Goal: Check status: Check status

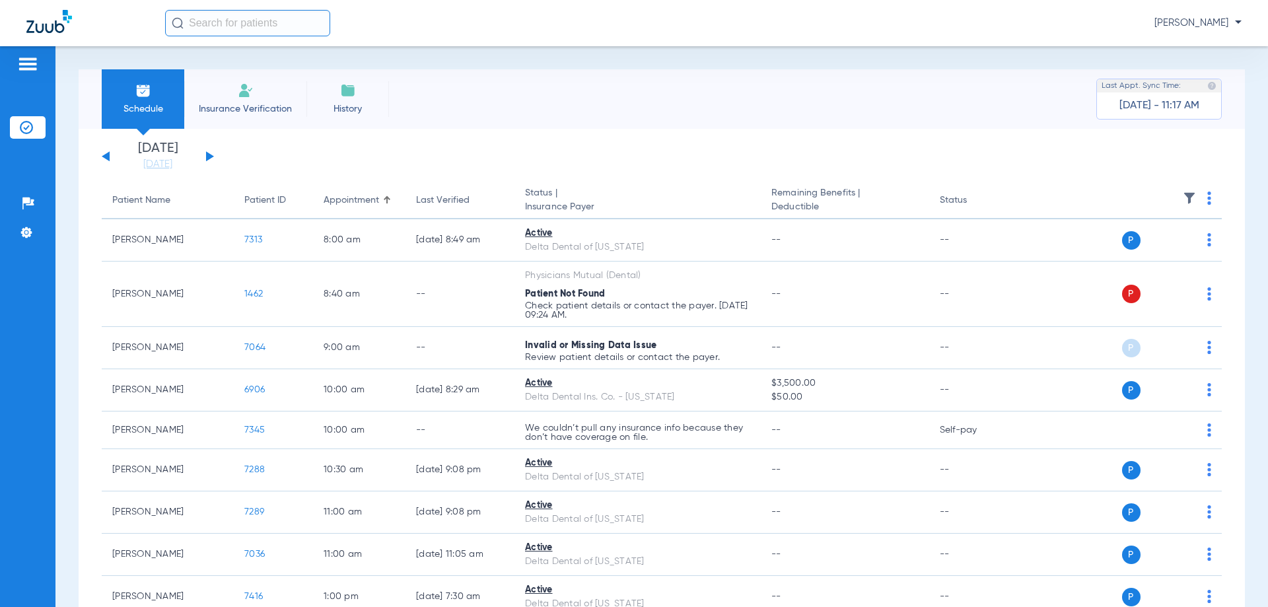
click at [207, 155] on button at bounding box center [210, 156] width 8 height 10
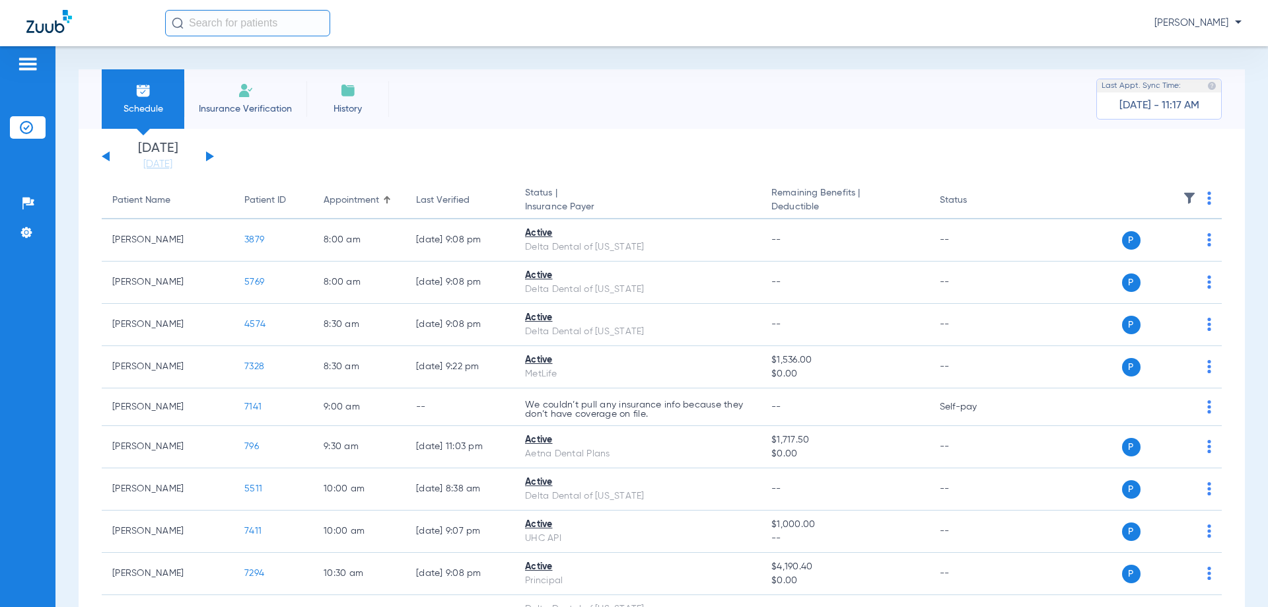
click at [207, 155] on button at bounding box center [210, 156] width 8 height 10
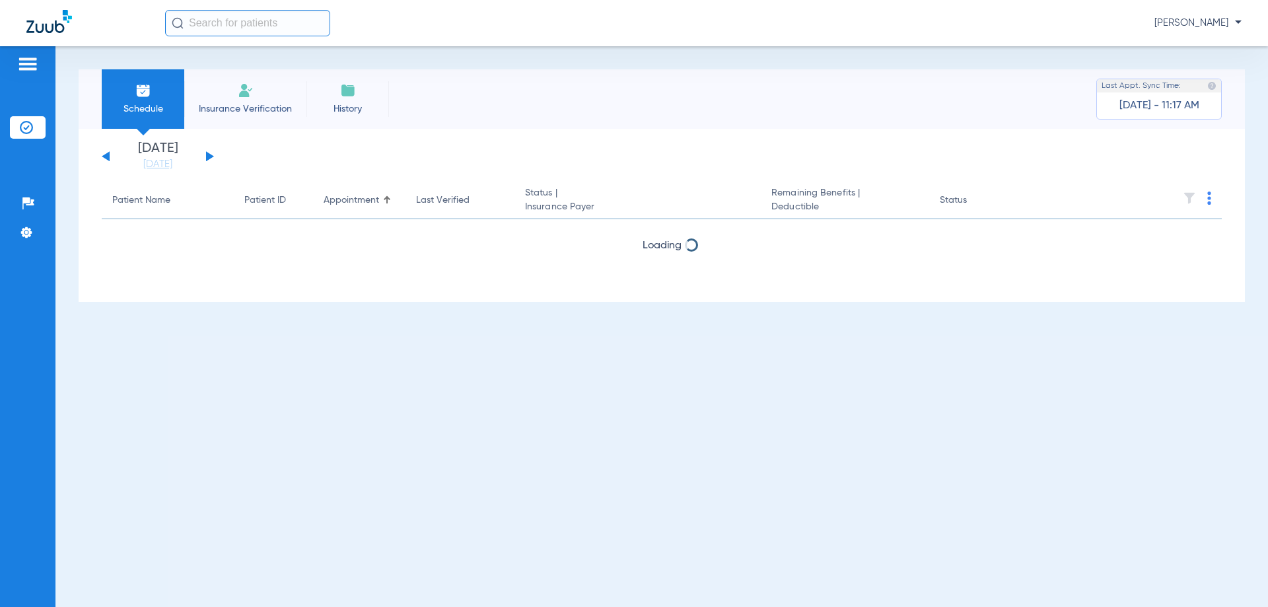
click at [207, 155] on button at bounding box center [210, 156] width 8 height 10
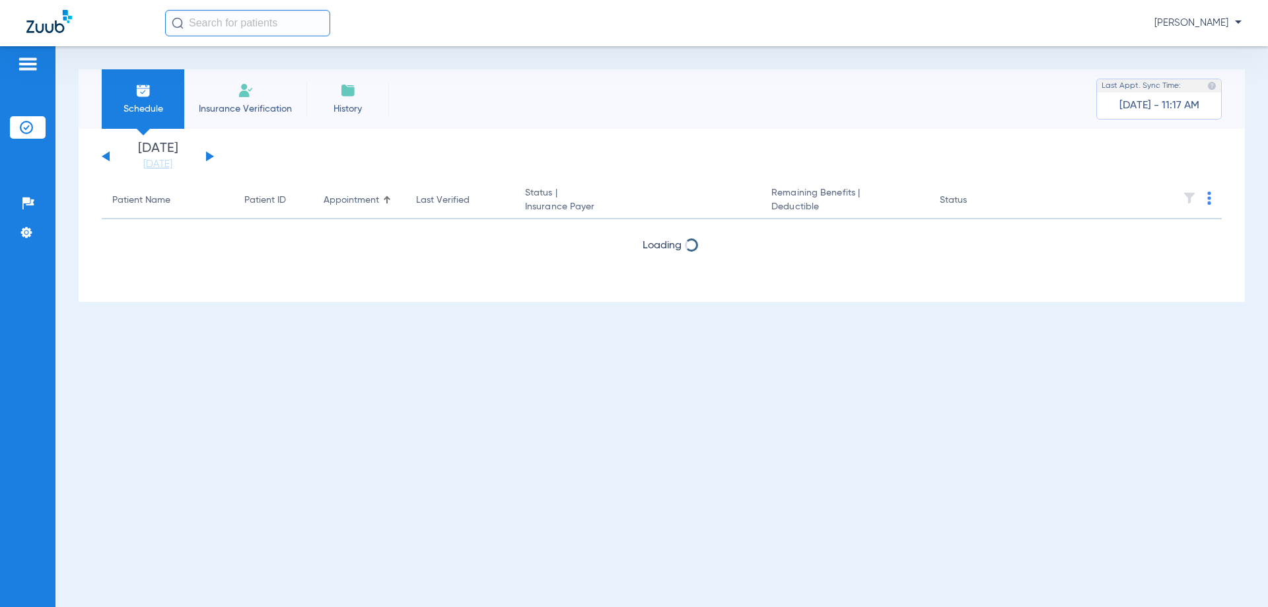
click at [207, 155] on button at bounding box center [210, 156] width 8 height 10
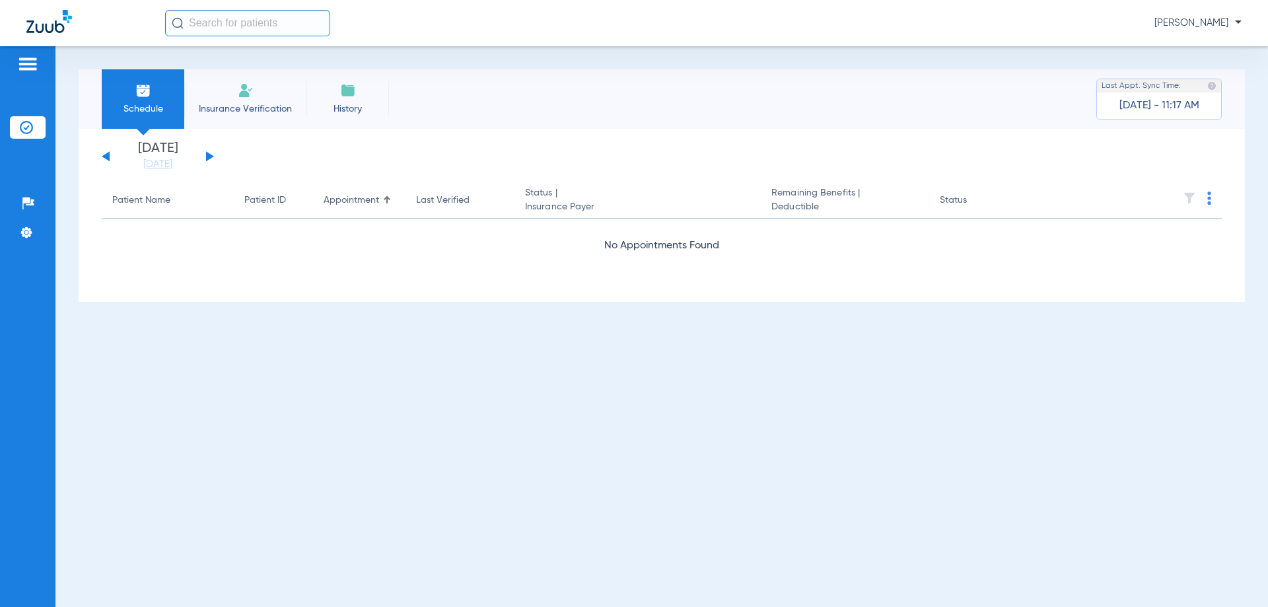
click at [207, 155] on button at bounding box center [210, 156] width 8 height 10
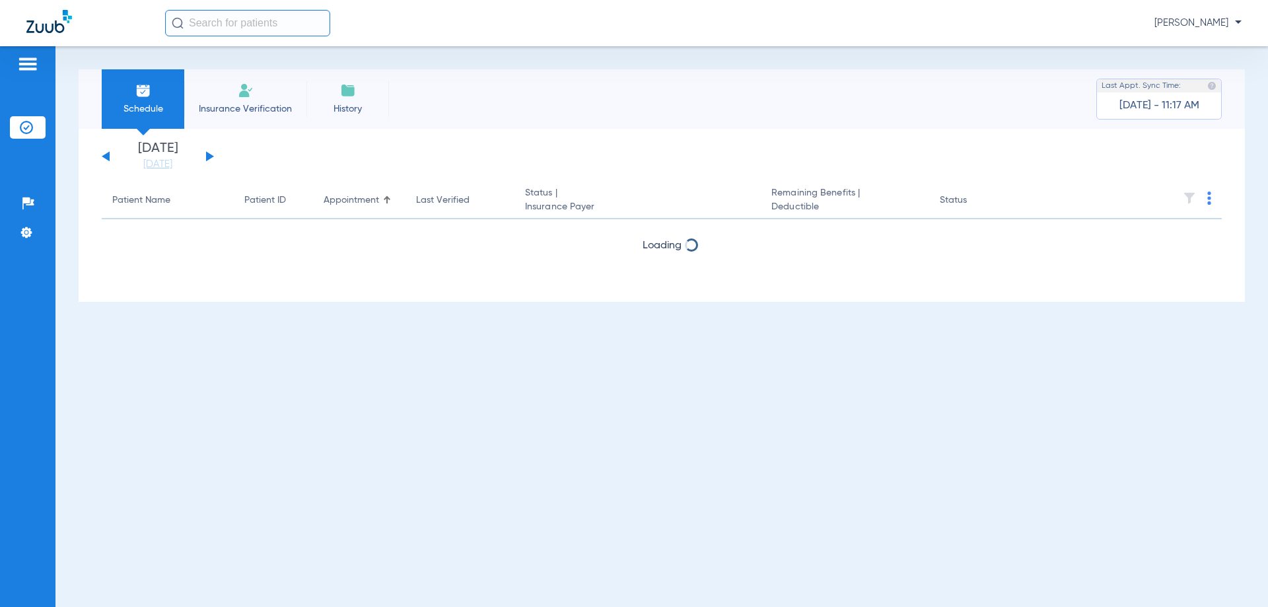
click at [207, 155] on button at bounding box center [210, 156] width 8 height 10
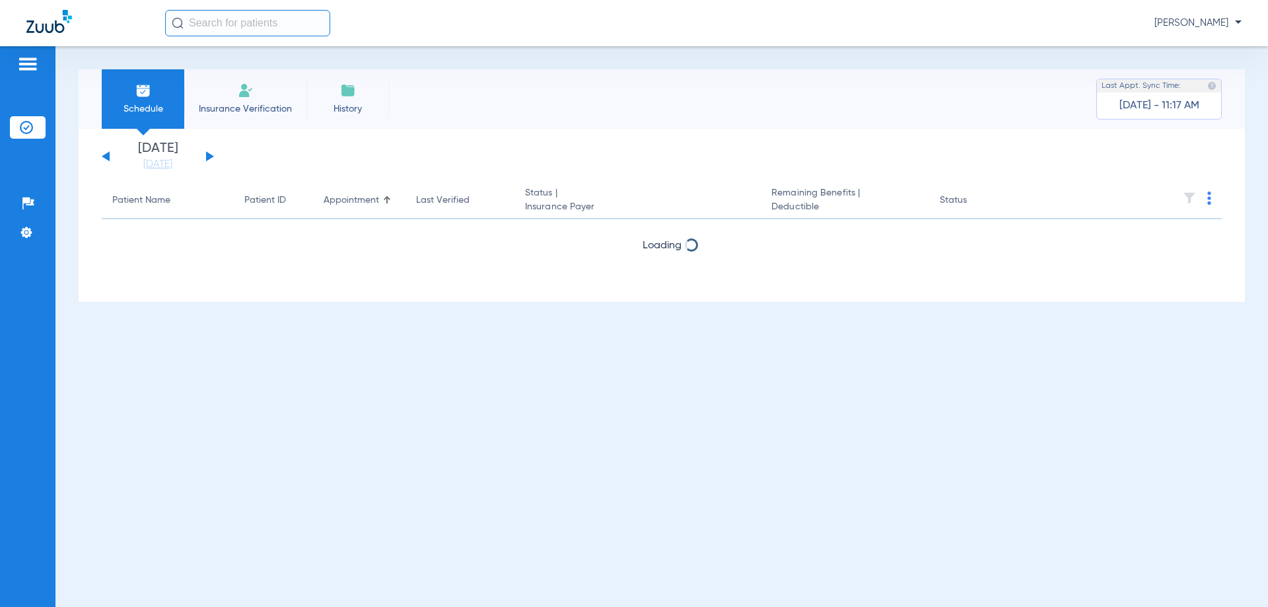
click at [207, 155] on button at bounding box center [210, 156] width 8 height 10
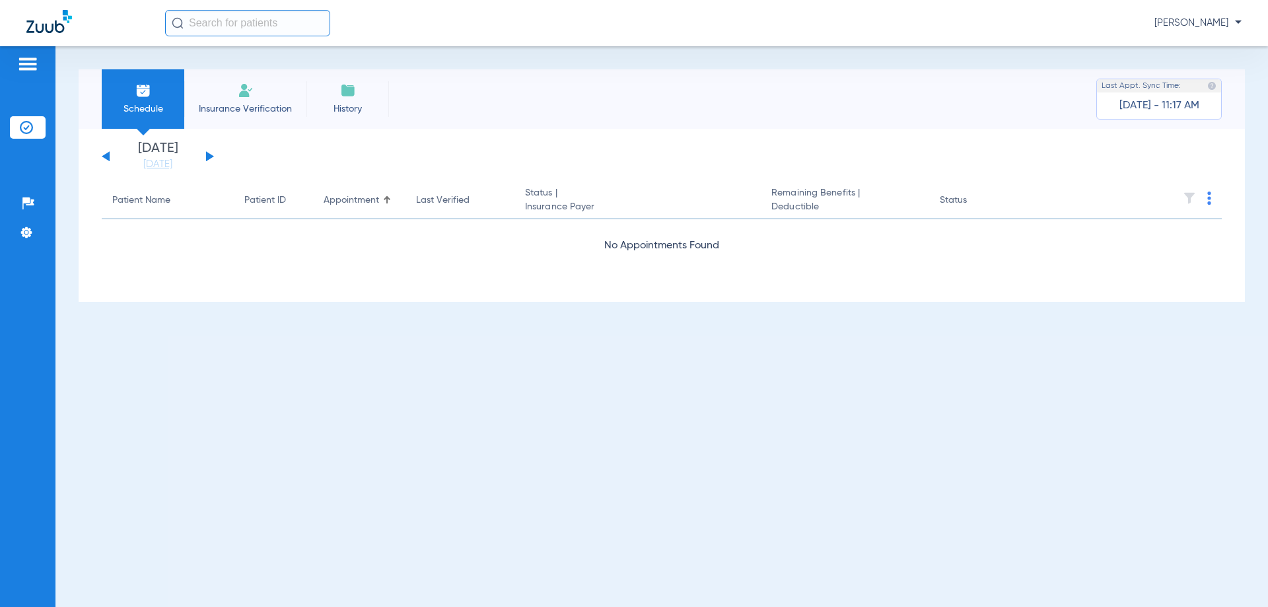
click at [207, 155] on button at bounding box center [210, 156] width 8 height 10
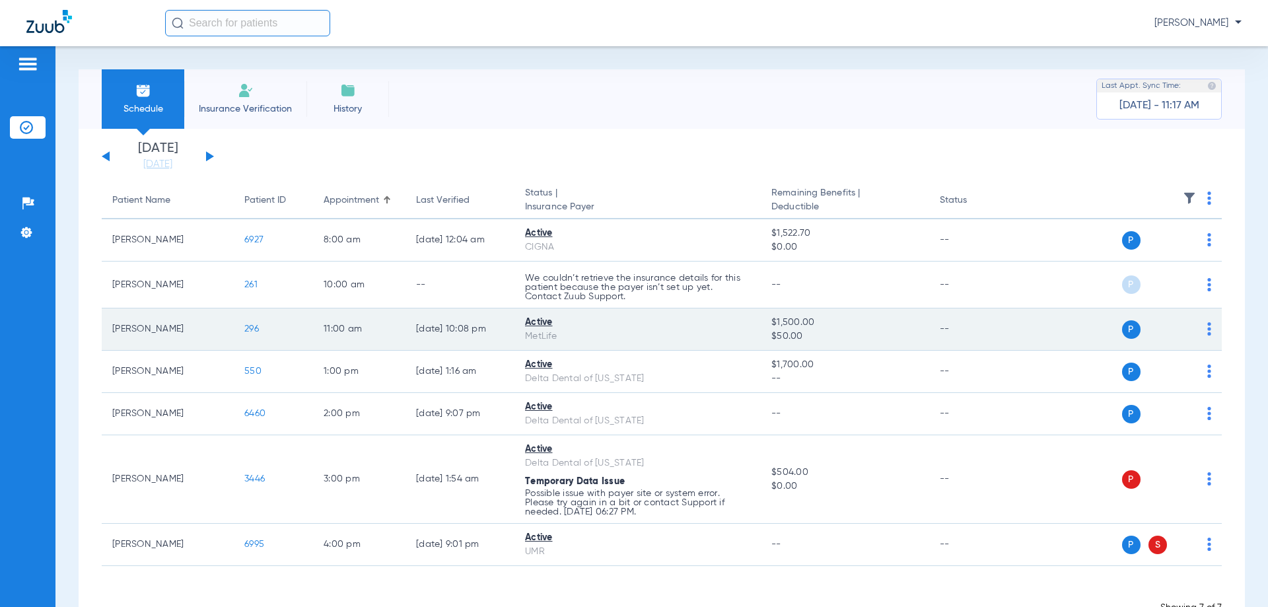
scroll to position [44, 0]
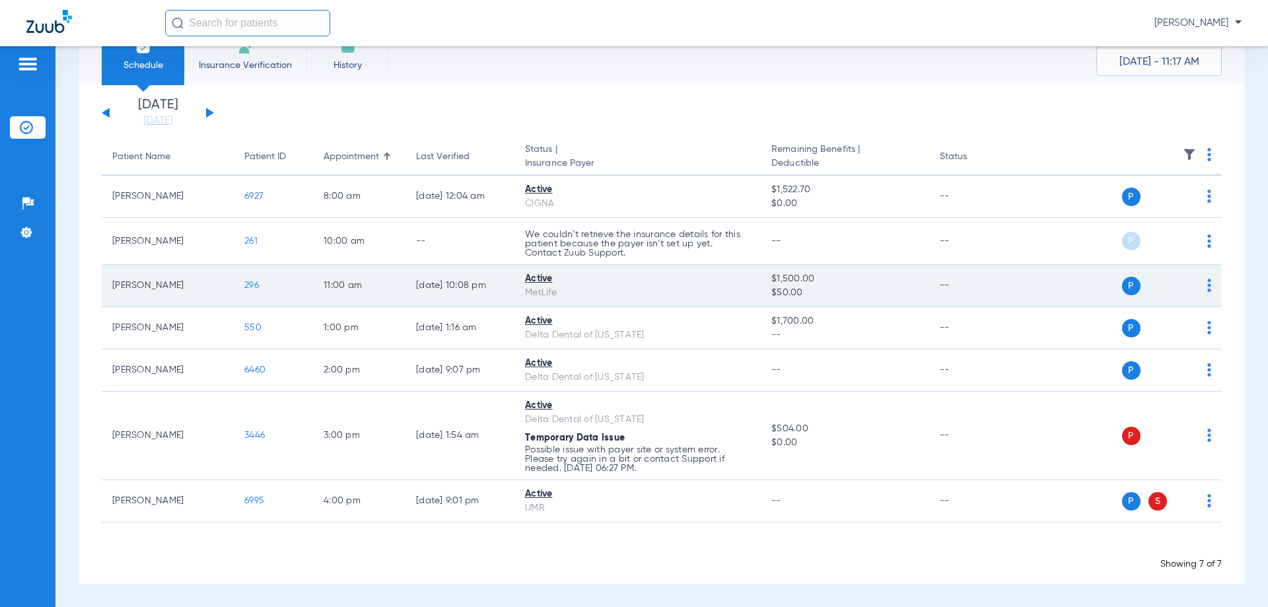
click at [1197, 288] on div "P S" at bounding box center [1116, 286] width 194 height 18
click at [1208, 287] on img at bounding box center [1210, 285] width 4 height 13
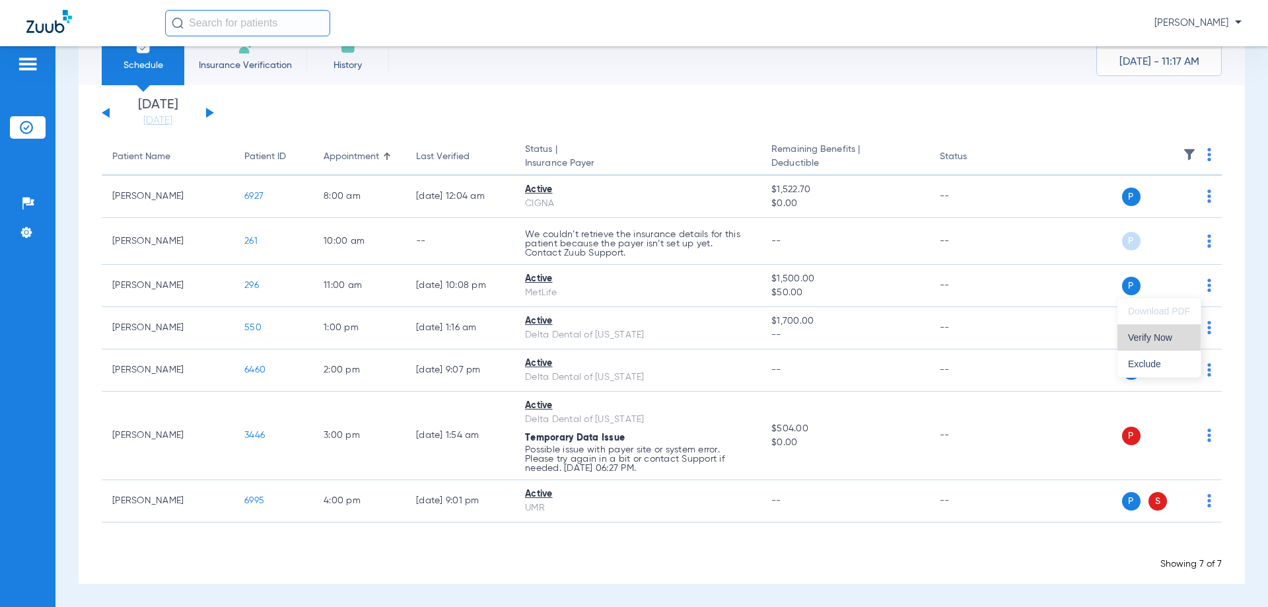
click at [1167, 335] on span "Verify Now" at bounding box center [1159, 337] width 62 height 9
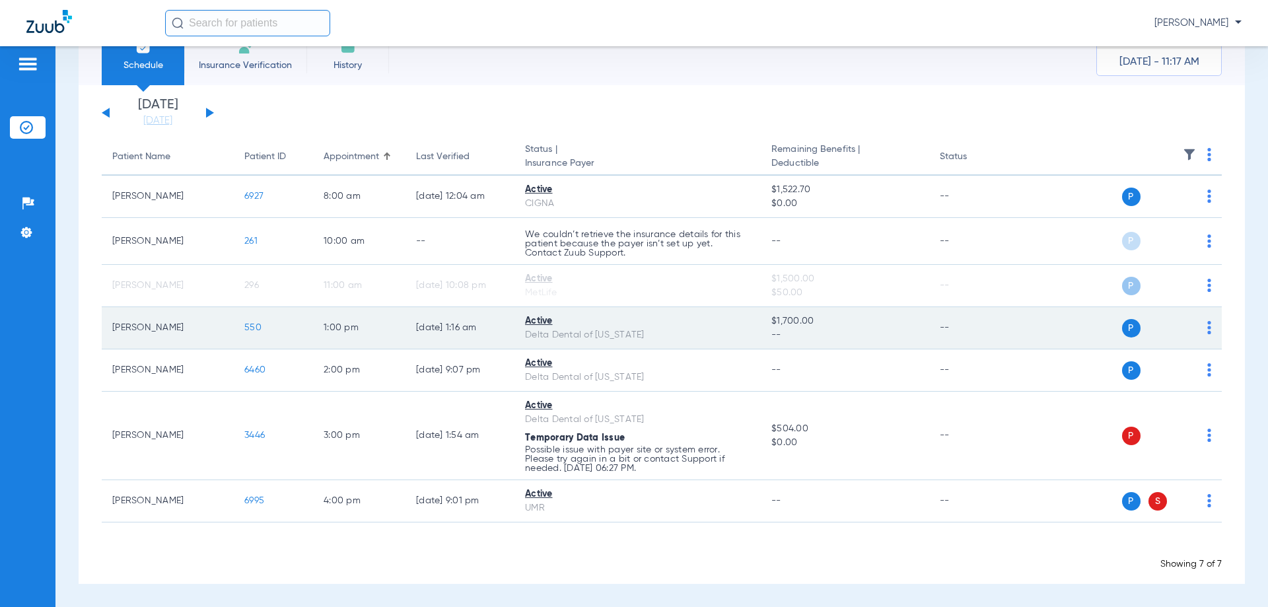
click at [1208, 327] on img at bounding box center [1210, 327] width 4 height 13
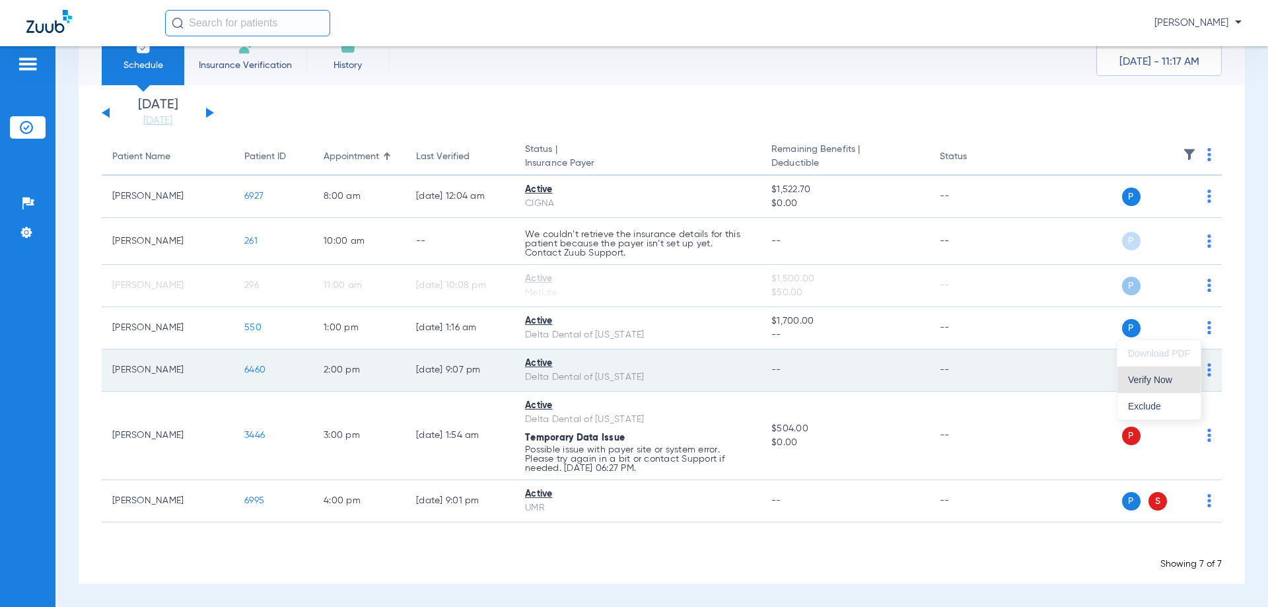
click at [1186, 381] on span "Verify Now" at bounding box center [1159, 379] width 62 height 9
click at [1208, 371] on img at bounding box center [1210, 369] width 4 height 13
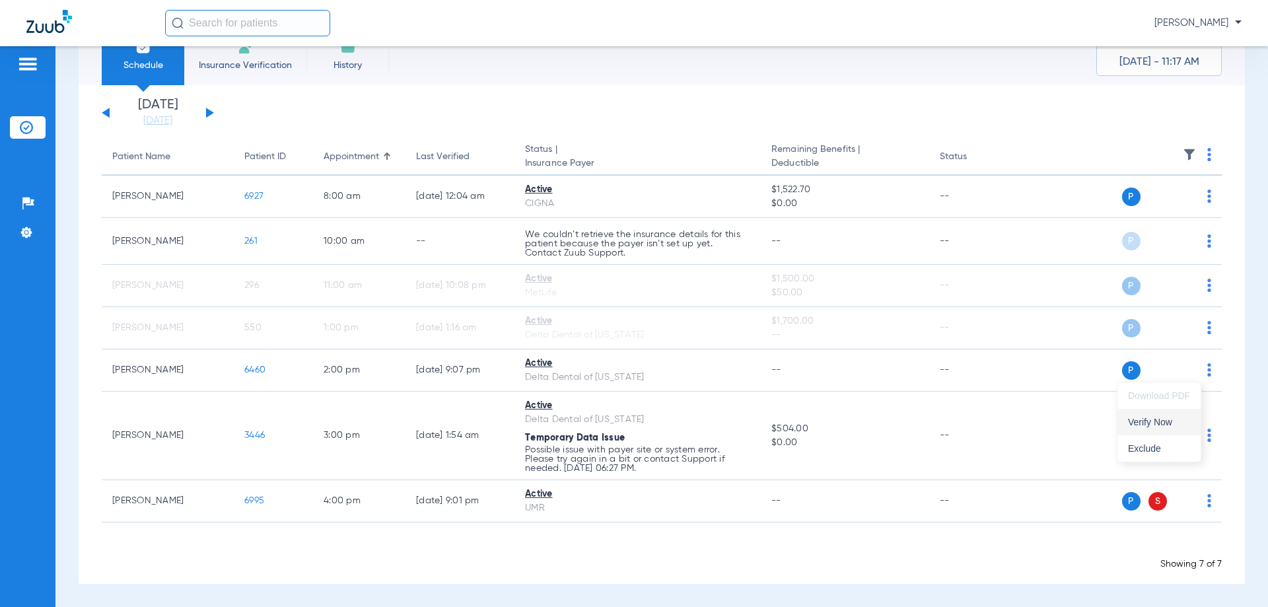
click at [1161, 421] on span "Verify Now" at bounding box center [1159, 421] width 62 height 9
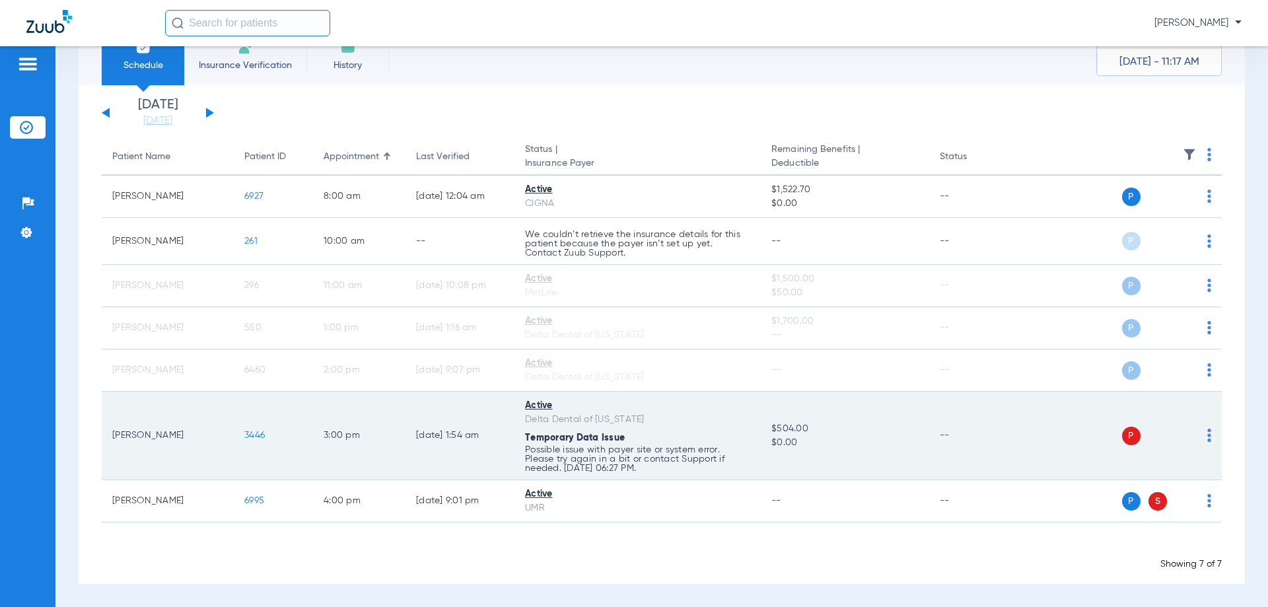
click at [1196, 437] on div "P S" at bounding box center [1116, 436] width 194 height 18
click at [1208, 434] on img at bounding box center [1210, 435] width 4 height 13
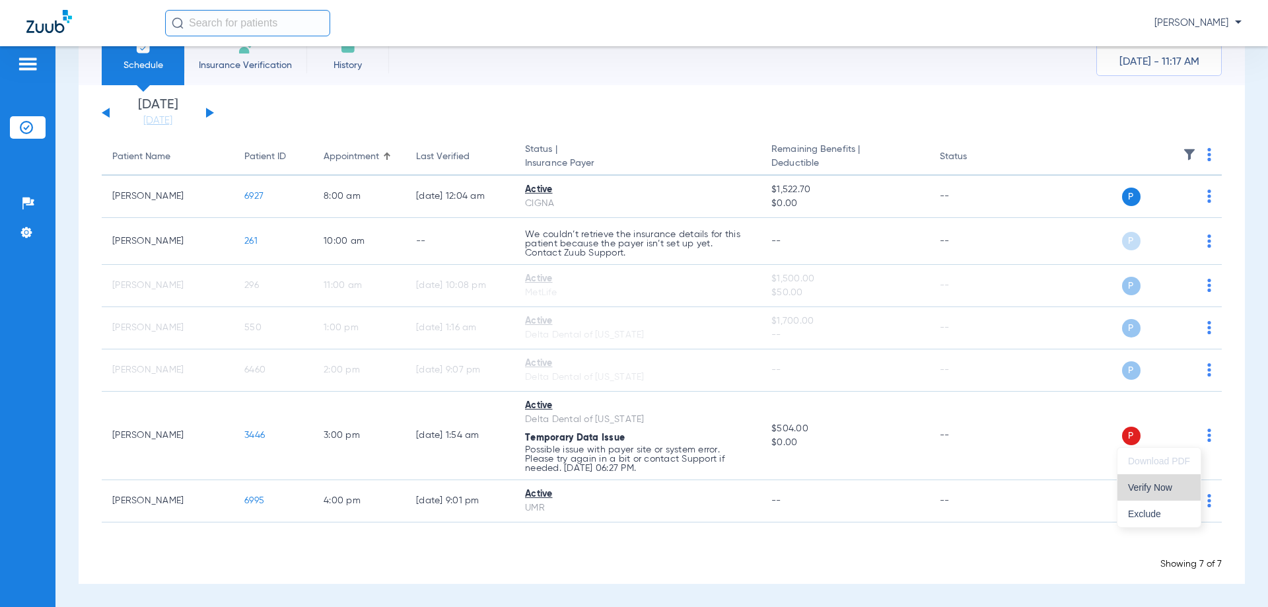
click at [1171, 486] on span "Verify Now" at bounding box center [1159, 487] width 62 height 9
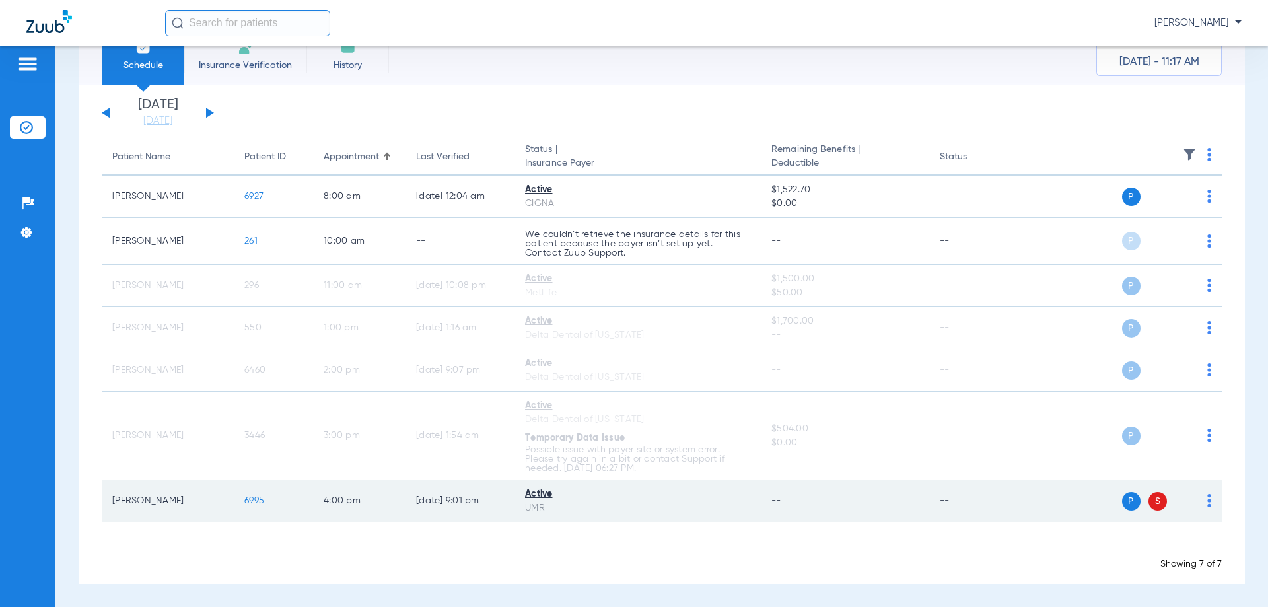
click at [1208, 500] on img at bounding box center [1210, 500] width 4 height 13
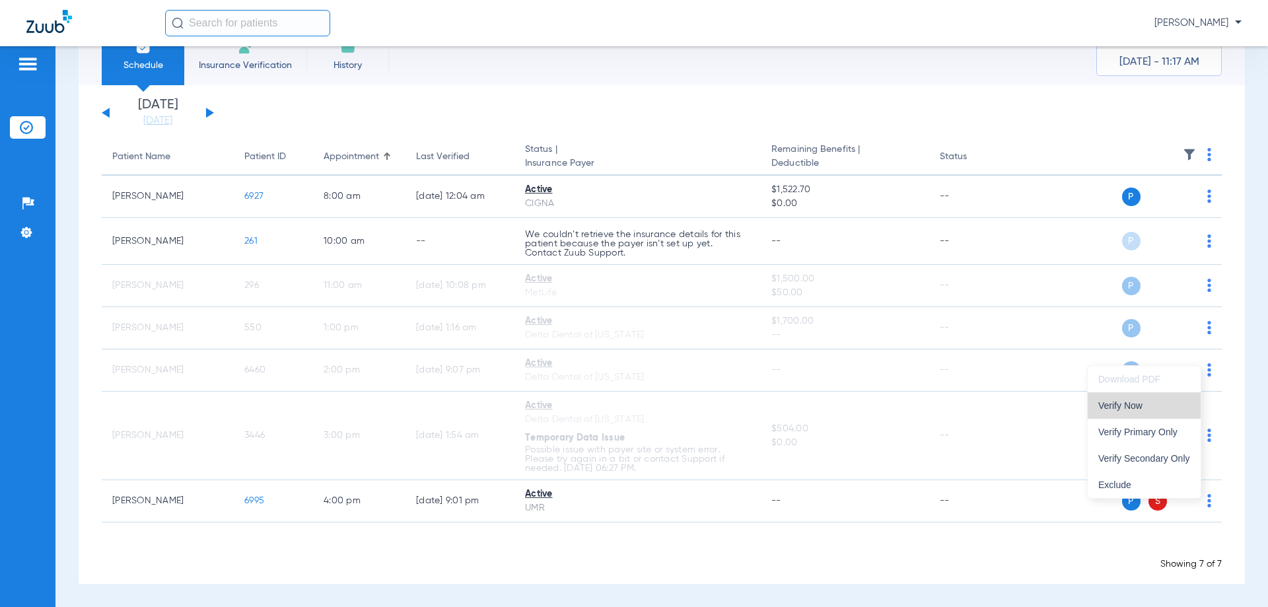
click at [1136, 412] on button "Verify Now" at bounding box center [1144, 405] width 113 height 26
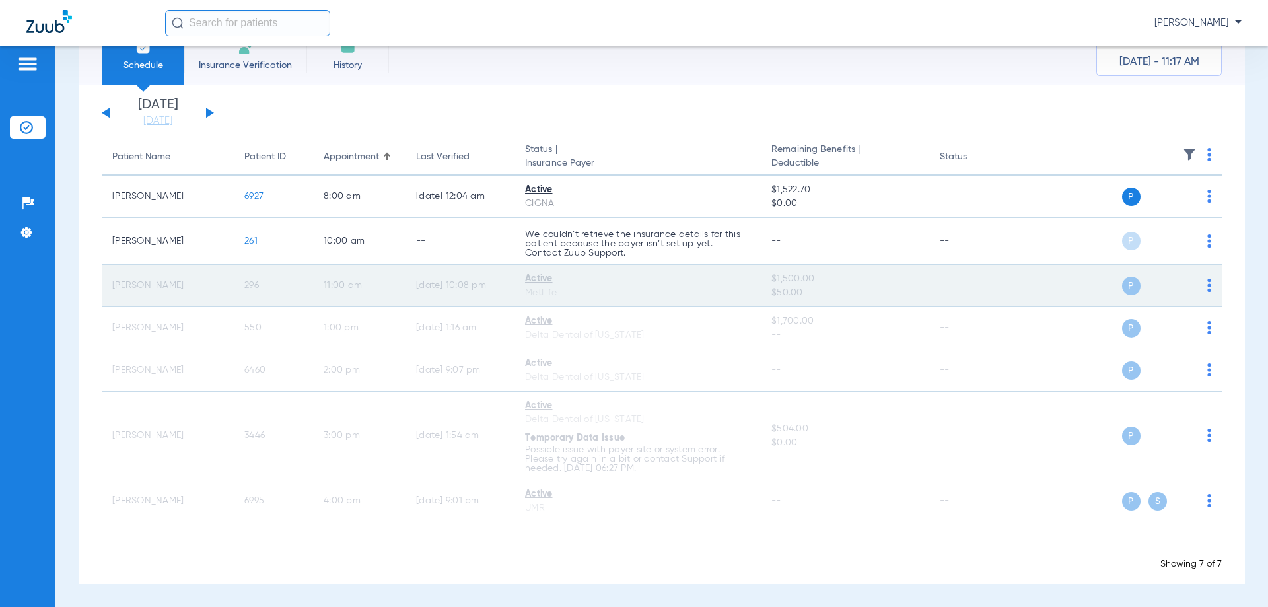
scroll to position [0, 0]
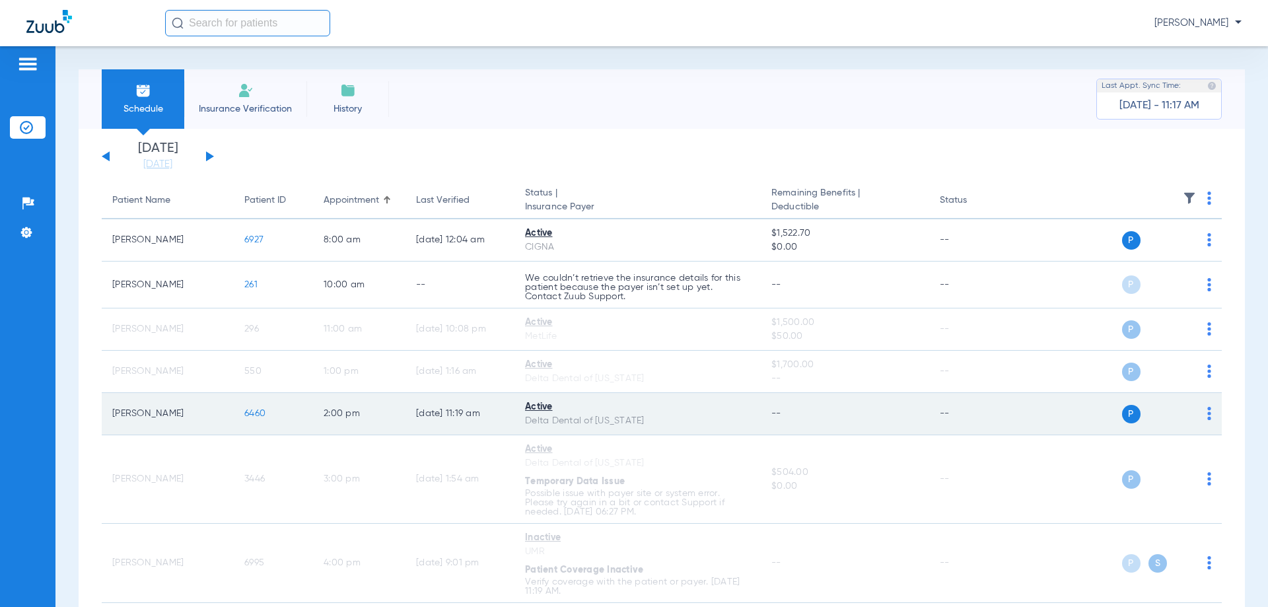
click at [248, 414] on span "6460" at bounding box center [254, 413] width 21 height 9
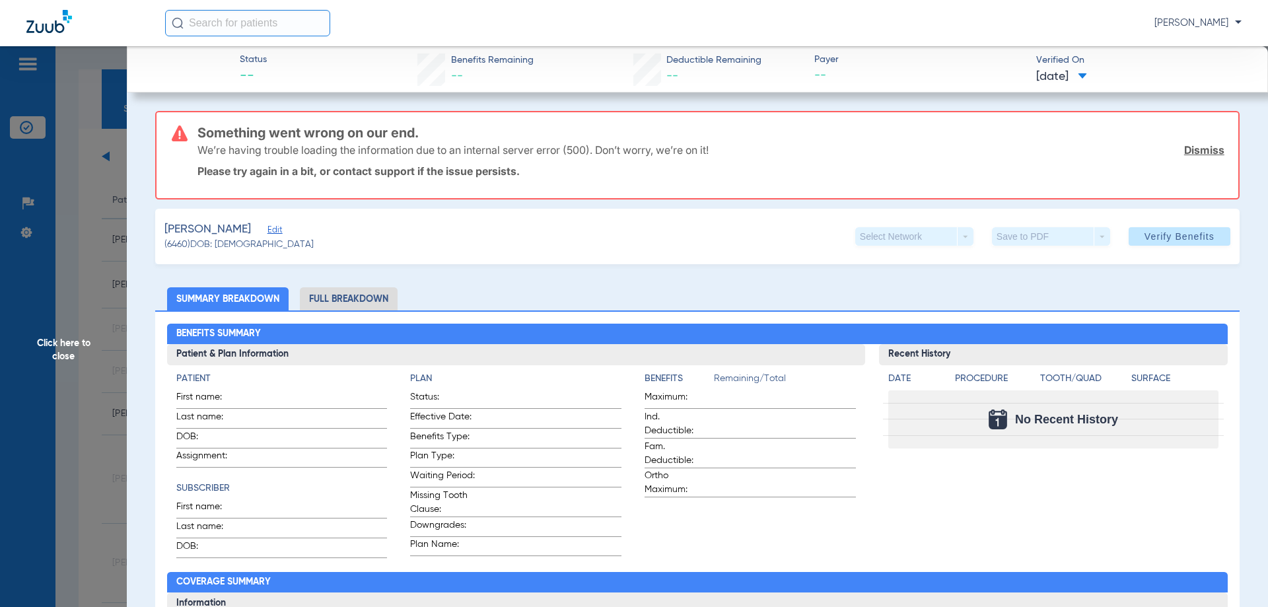
click at [1189, 153] on link "Dismiss" at bounding box center [1204, 149] width 40 height 13
